Goal: Task Accomplishment & Management: Manage account settings

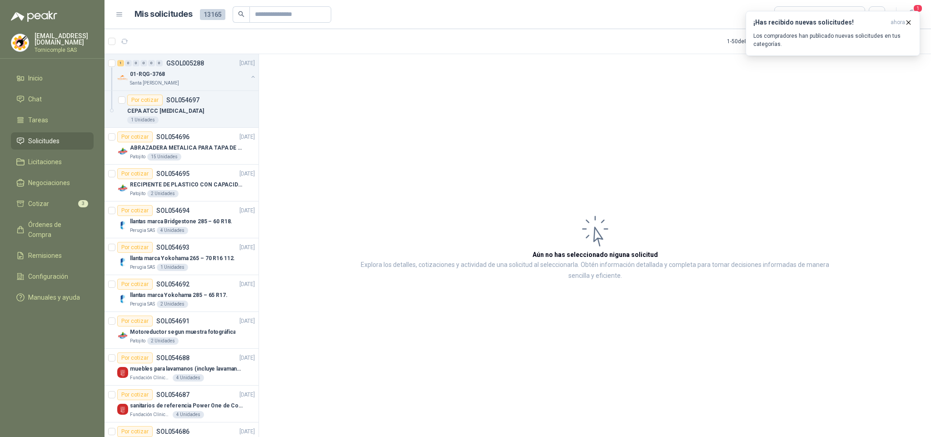
click at [864, 30] on div "¡Has recibido nuevas solicitudes! ahora Los compradores han publicado nuevas so…" at bounding box center [833, 34] width 159 height 30
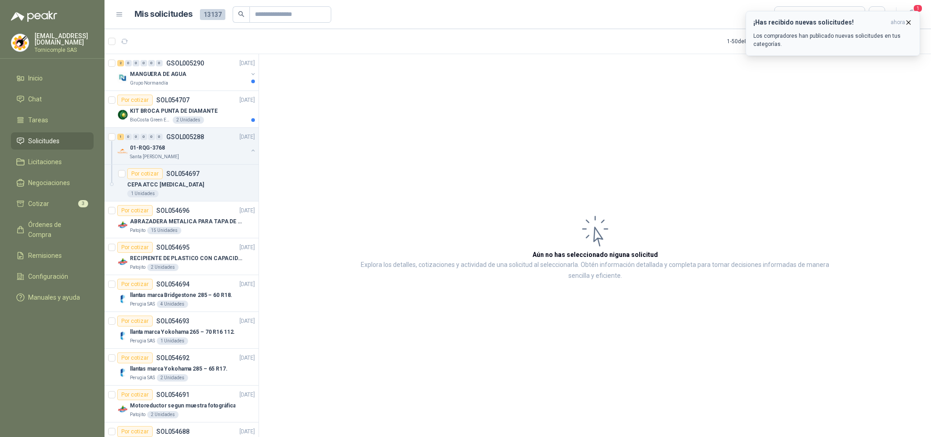
click at [909, 24] on icon "button" at bounding box center [909, 23] width 8 height 8
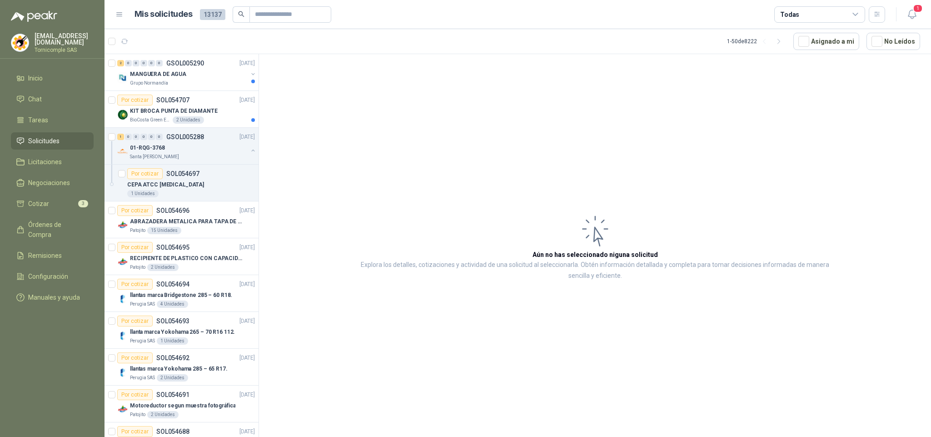
click at [912, 15] on icon "button" at bounding box center [912, 14] width 11 height 11
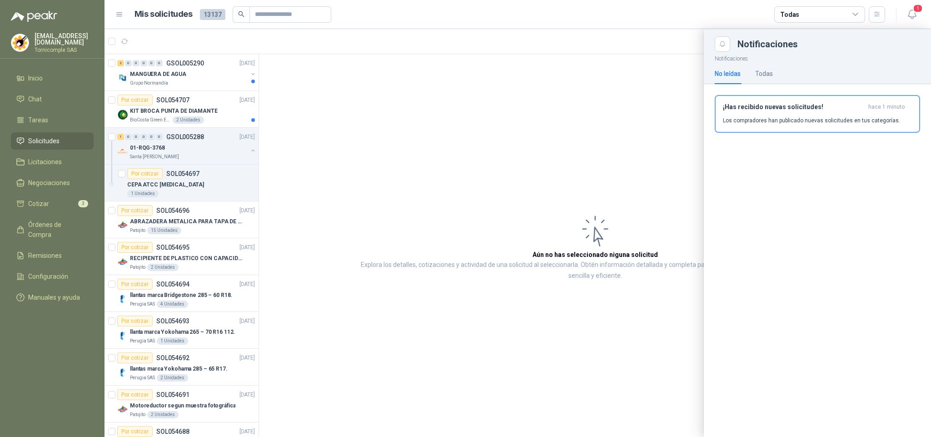
click at [825, 115] on div "¡Has recibido nuevas solicitudes! hace 1 minuto Los compradores han publicado n…" at bounding box center [817, 113] width 189 height 21
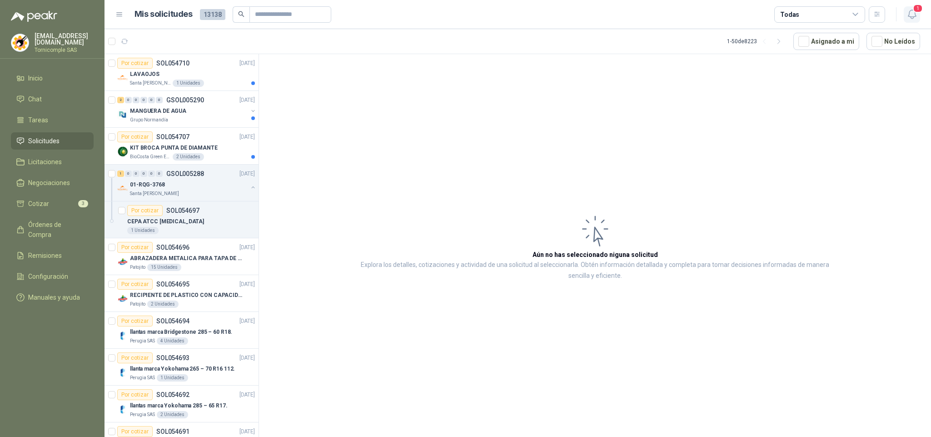
click at [909, 21] on button "1" at bounding box center [912, 14] width 16 height 16
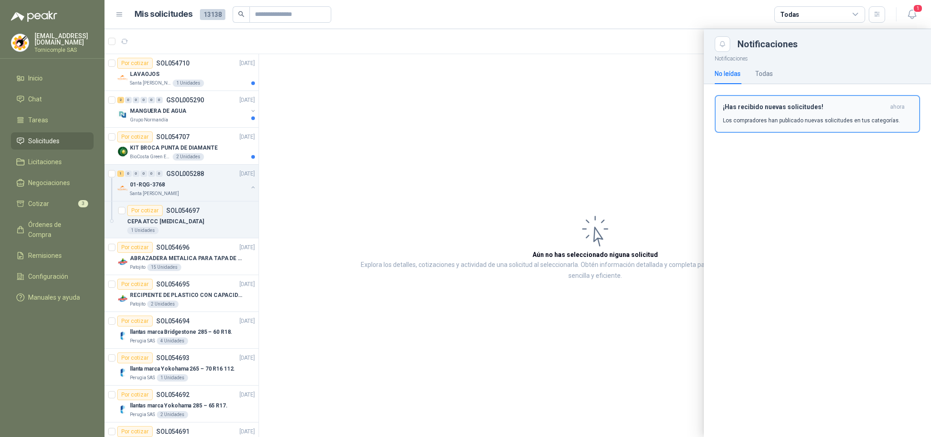
click at [859, 117] on p "Los compradores han publicado nuevas solicitudes en tus categorías." at bounding box center [811, 120] width 177 height 8
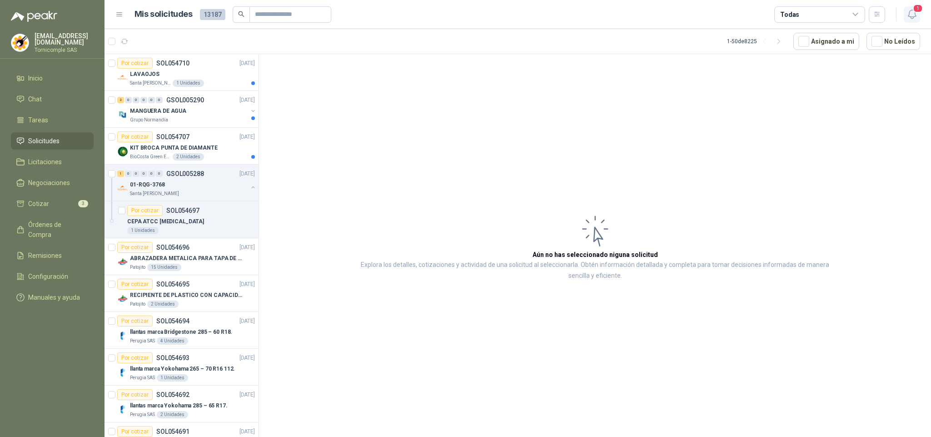
click at [914, 10] on span "1" at bounding box center [918, 8] width 10 height 9
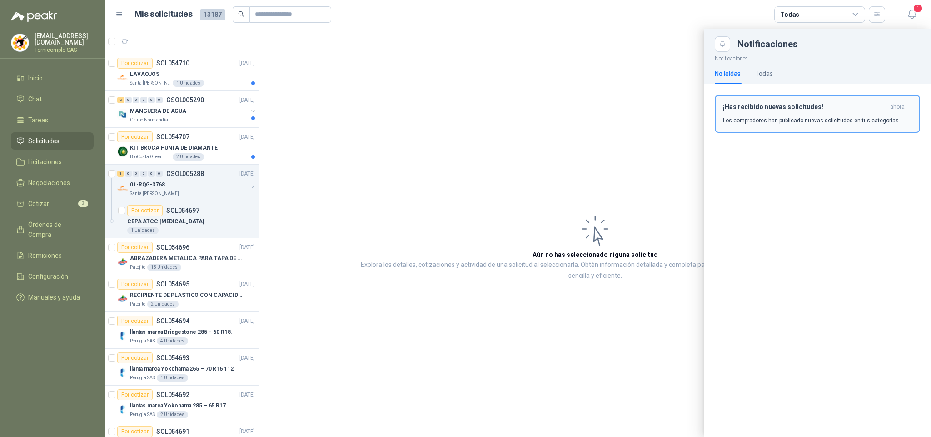
click at [885, 104] on h3 "¡Has recibido nuevas solicitudes!" at bounding box center [805, 107] width 164 height 8
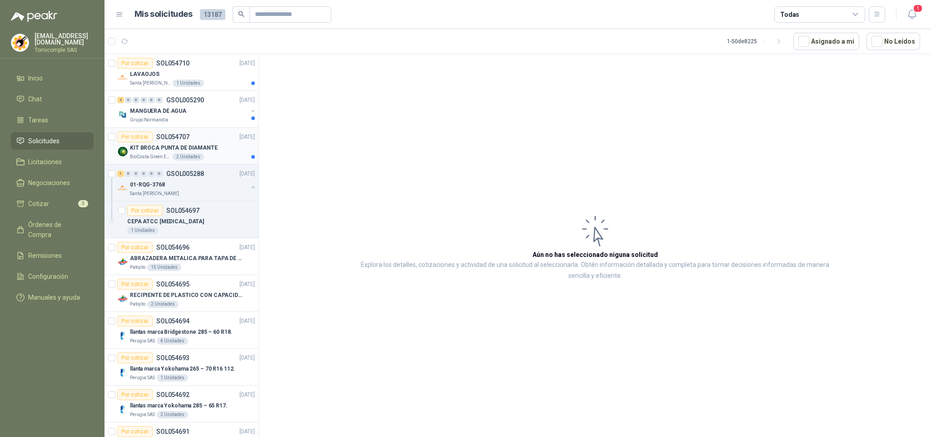
click at [177, 140] on p "SOL054707" at bounding box center [172, 137] width 33 height 6
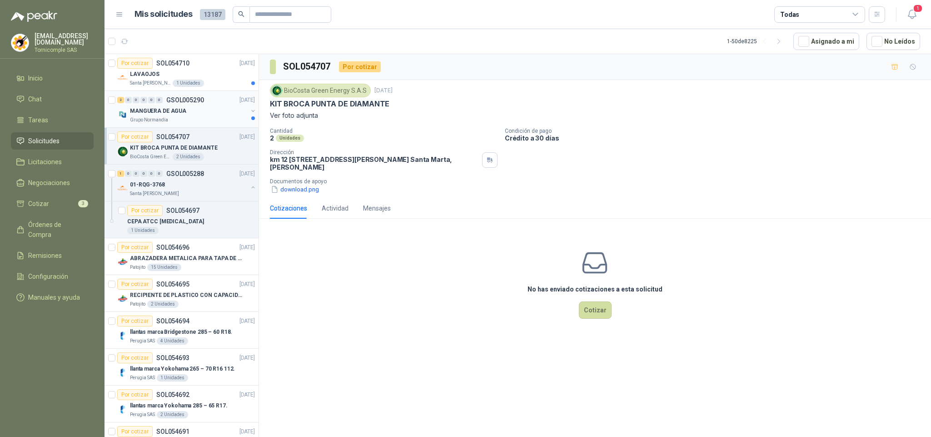
click at [186, 113] on div "MANGUERA DE AGUA" at bounding box center [189, 110] width 118 height 11
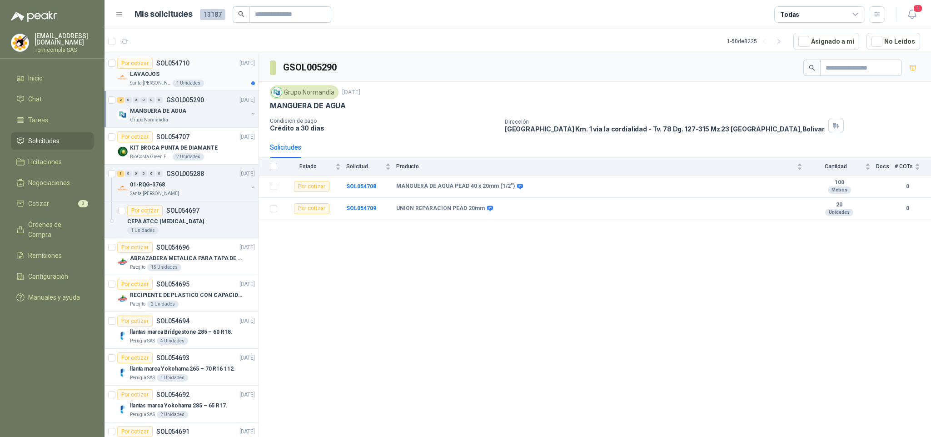
click at [190, 78] on div "LAVAOJOS" at bounding box center [192, 74] width 125 height 11
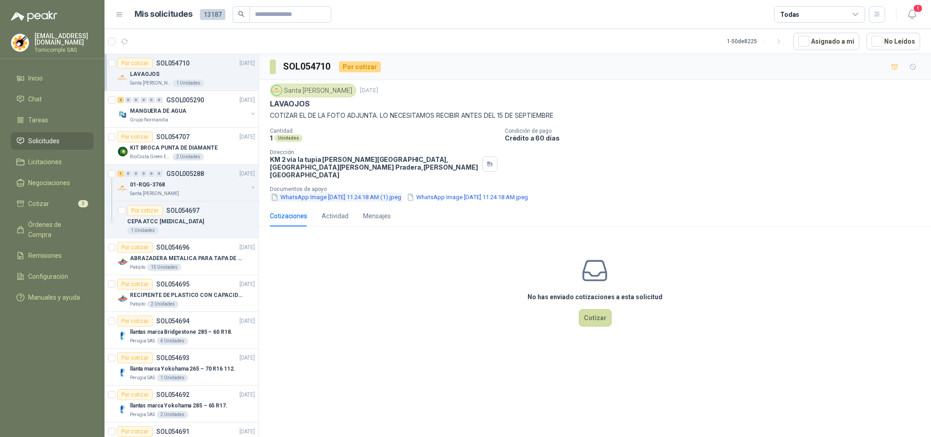
click at [323, 192] on button "WhatsApp Image [DATE] 11.24.18 AM (1).jpeg" at bounding box center [336, 197] width 132 height 10
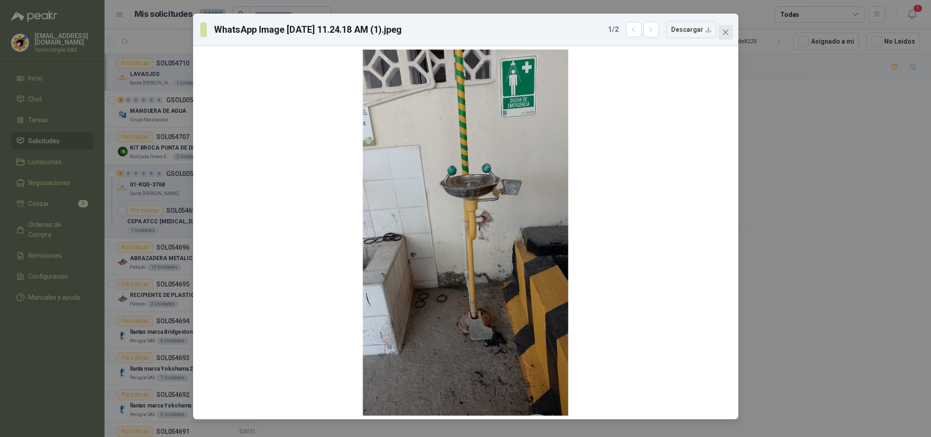
click at [723, 35] on icon "close" at bounding box center [725, 32] width 7 height 7
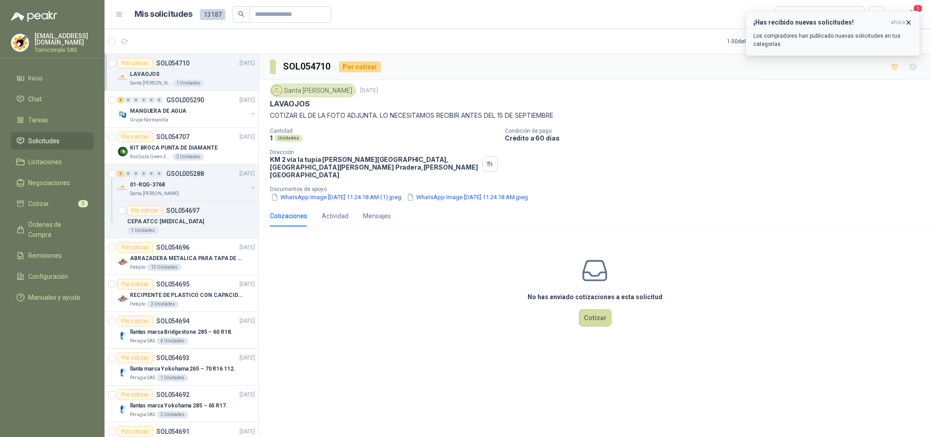
click at [869, 37] on p "Los compradores han publicado nuevas solicitudes en tus categorías." at bounding box center [833, 40] width 159 height 16
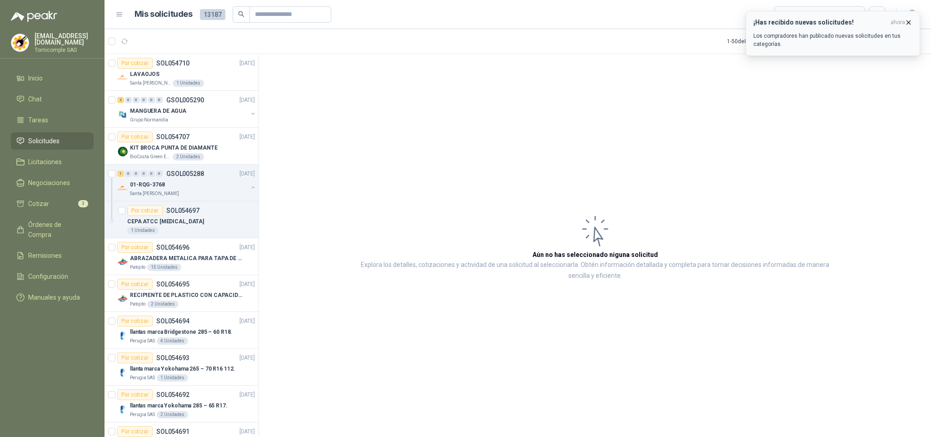
click at [905, 14] on button "¡Has recibido nuevas solicitudes! ahora Los compradores han publicado nuevas so…" at bounding box center [833, 33] width 175 height 45
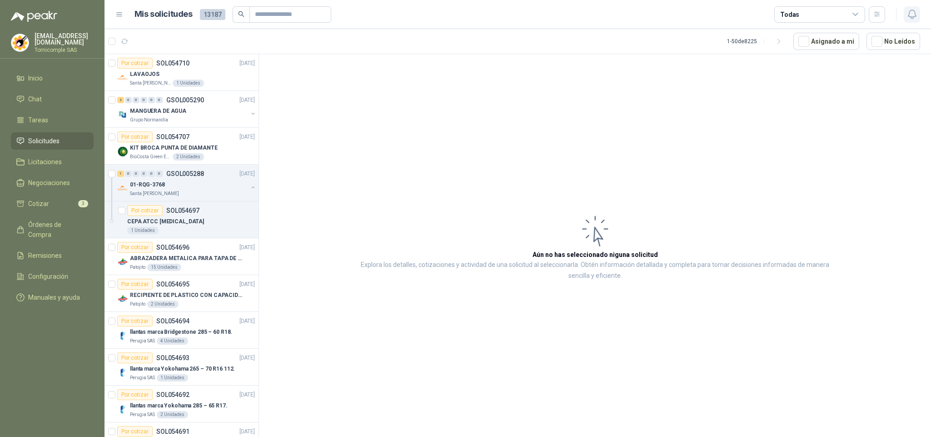
click at [909, 16] on icon "button" at bounding box center [912, 14] width 8 height 9
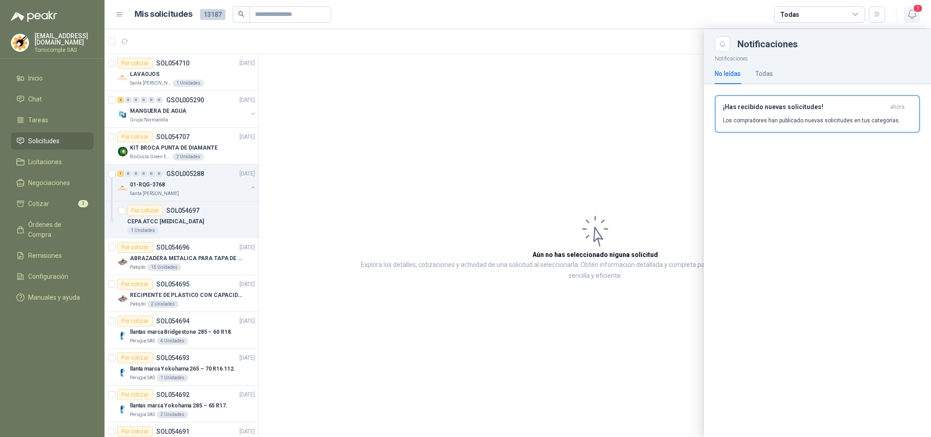
click at [916, 10] on span "1" at bounding box center [918, 8] width 10 height 9
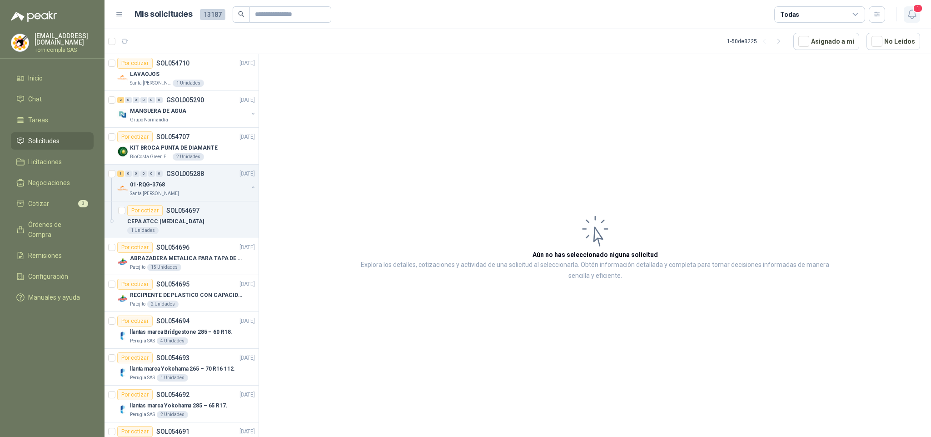
click at [914, 15] on icon "button" at bounding box center [912, 14] width 11 height 11
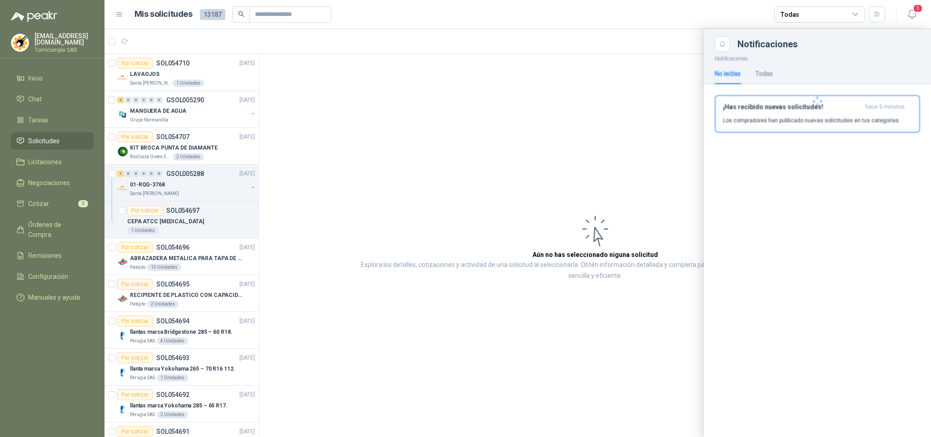
click at [861, 130] on div at bounding box center [817, 101] width 227 height 99
click at [862, 116] on p "Los compradores han publicado nuevas solicitudes en tus categorías." at bounding box center [811, 120] width 177 height 8
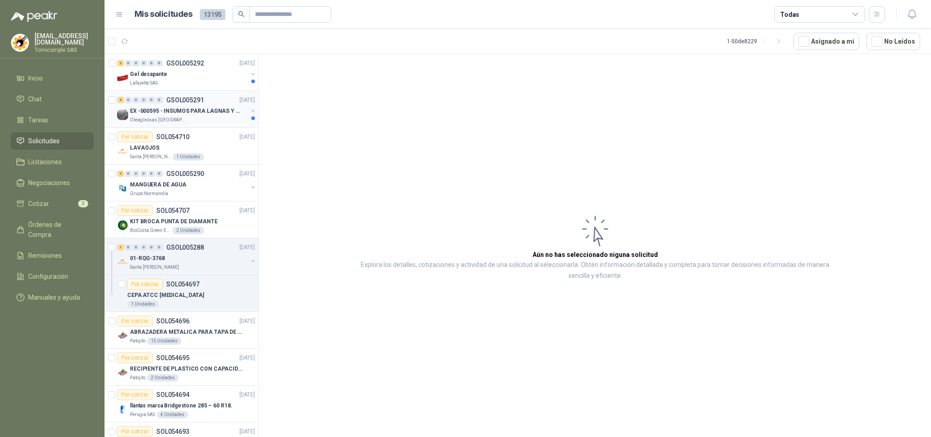
click at [221, 104] on div "4 0 0 0 0 0 GSOL005291 [DATE]" at bounding box center [187, 100] width 140 height 11
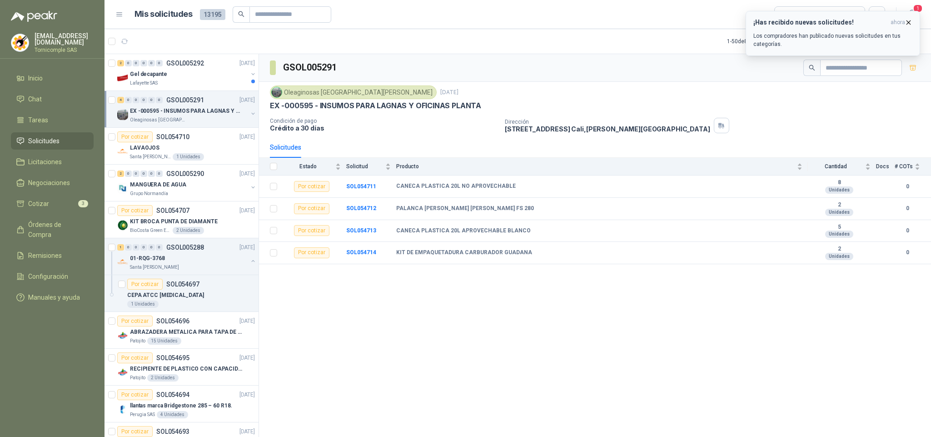
click at [875, 44] on p "Los compradores han publicado nuevas solicitudes en tus categorías." at bounding box center [833, 40] width 159 height 16
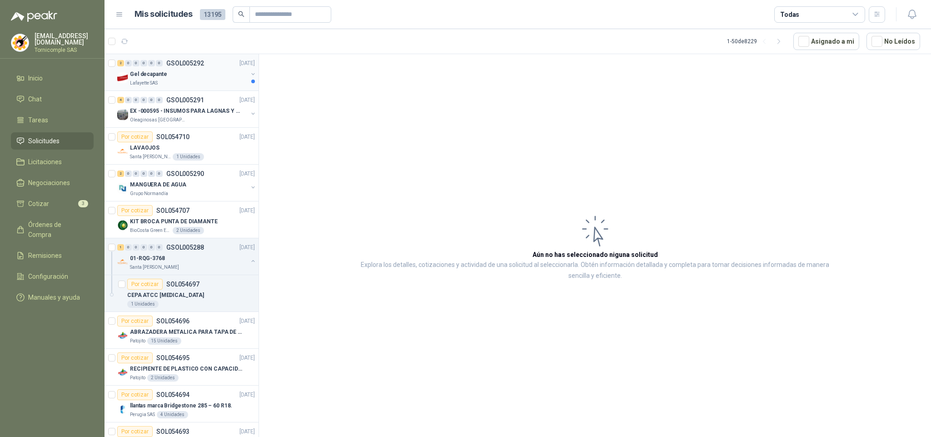
click at [198, 81] on div "Lafayette SAS" at bounding box center [189, 83] width 118 height 7
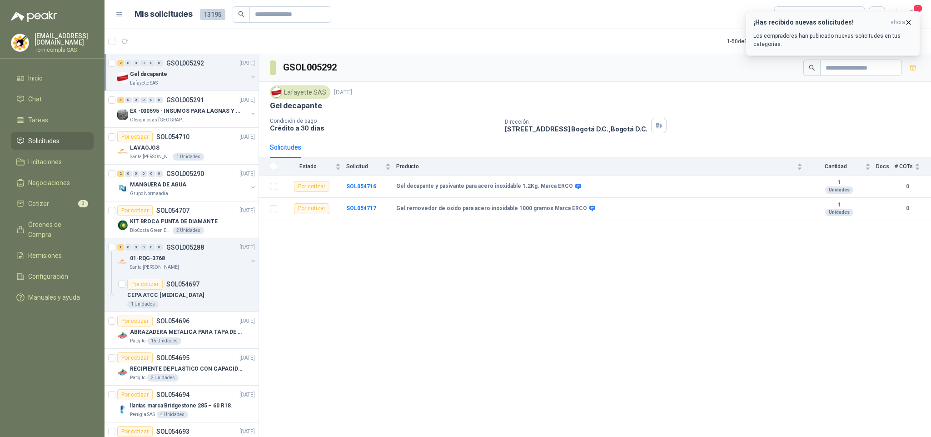
click at [896, 39] on p "Los compradores han publicado nuevas solicitudes en tus categorías." at bounding box center [833, 40] width 159 height 16
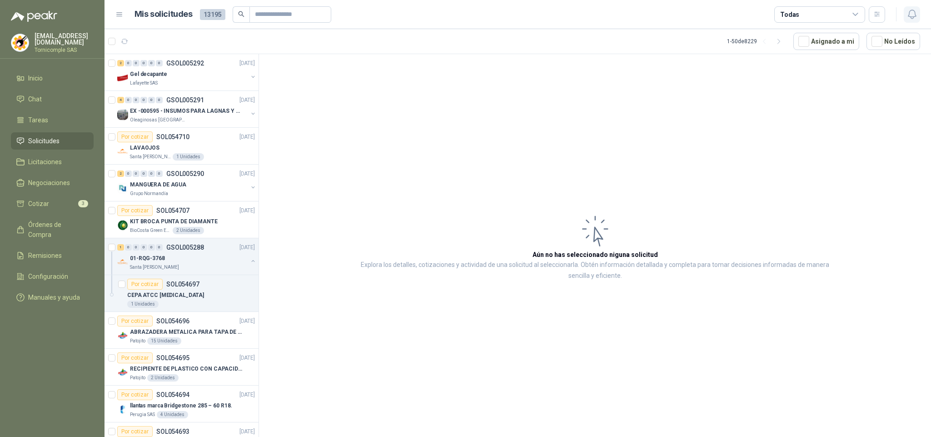
click at [910, 11] on icon "button" at bounding box center [912, 14] width 11 height 11
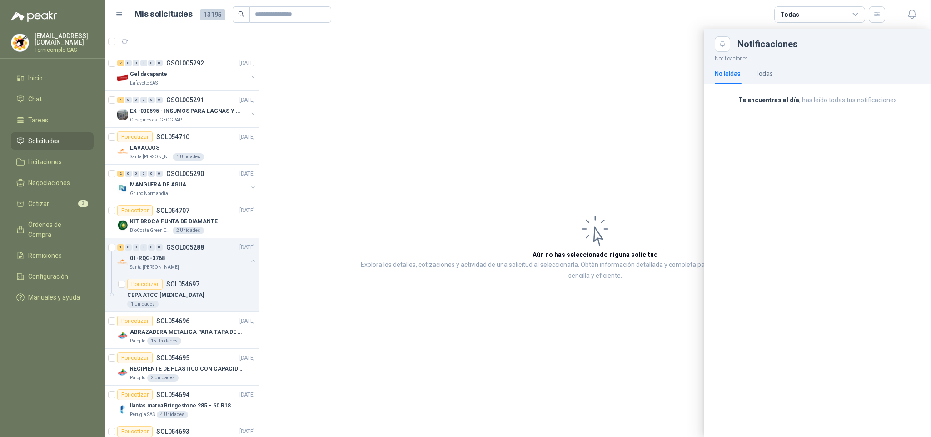
click at [579, 112] on div at bounding box center [518, 233] width 827 height 408
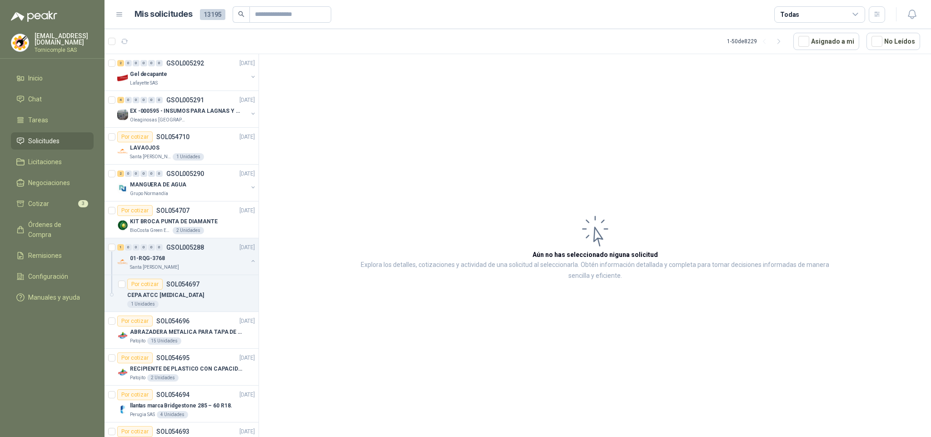
click at [64, 136] on li "Solicitudes" at bounding box center [52, 141] width 72 height 10
click at [60, 80] on li "Inicio" at bounding box center [52, 78] width 72 height 10
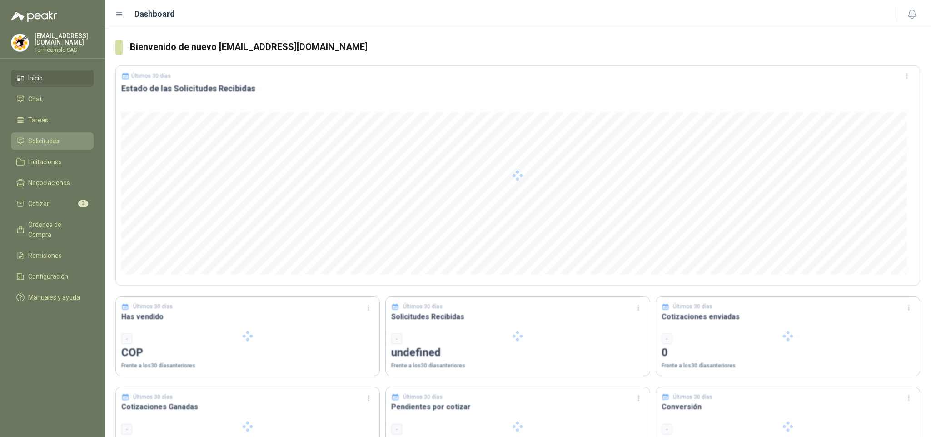
click at [63, 136] on li "Solicitudes" at bounding box center [52, 141] width 72 height 10
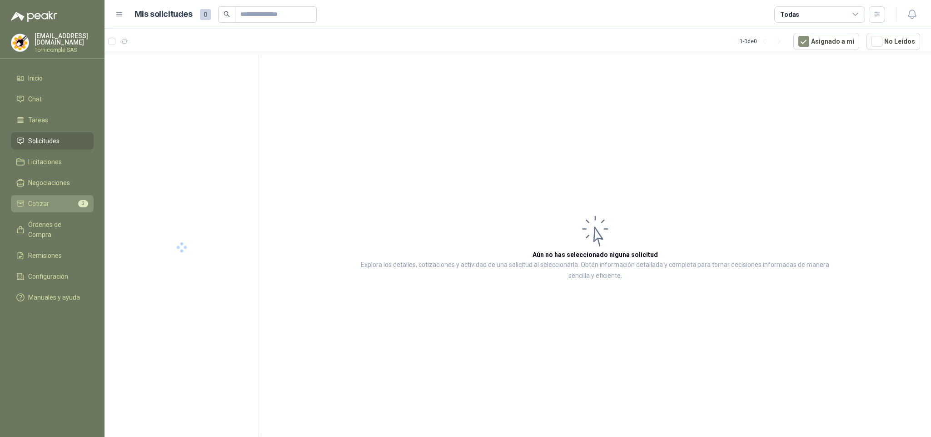
click at [67, 199] on li "Cotizar 3" at bounding box center [52, 204] width 72 height 10
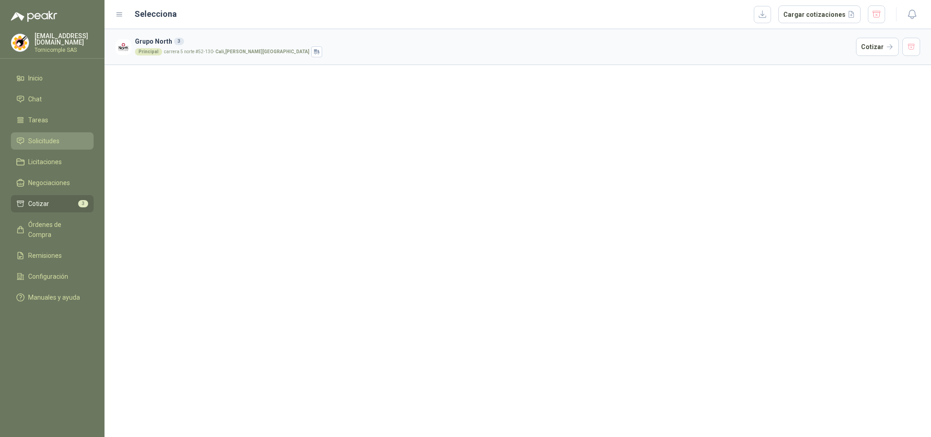
click at [60, 133] on link "Solicitudes" at bounding box center [52, 140] width 83 height 17
